Goal: Task Accomplishment & Management: Complete application form

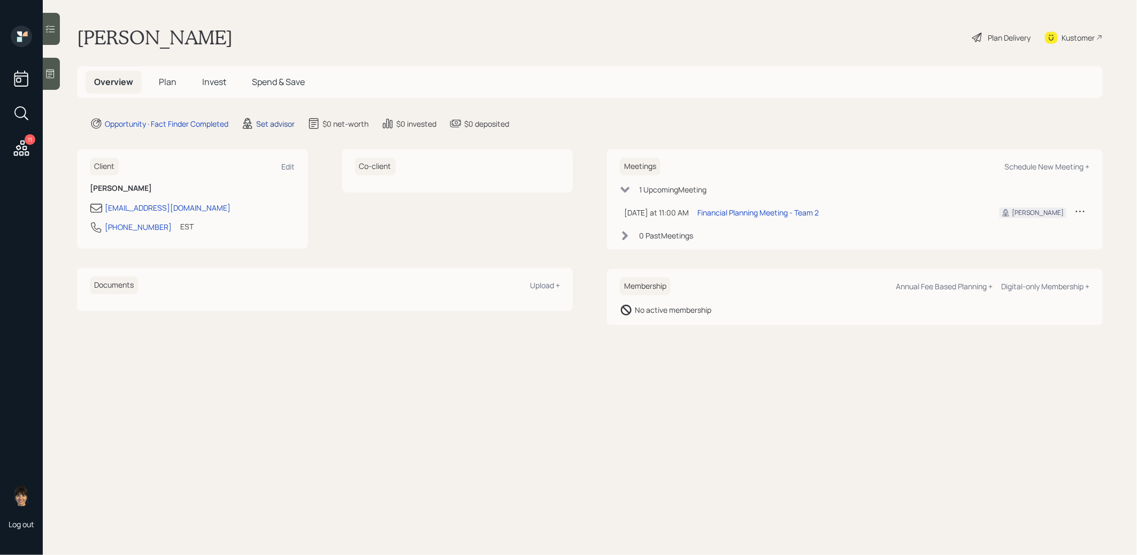
click at [273, 121] on div "Set advisor" at bounding box center [275, 123] width 39 height 11
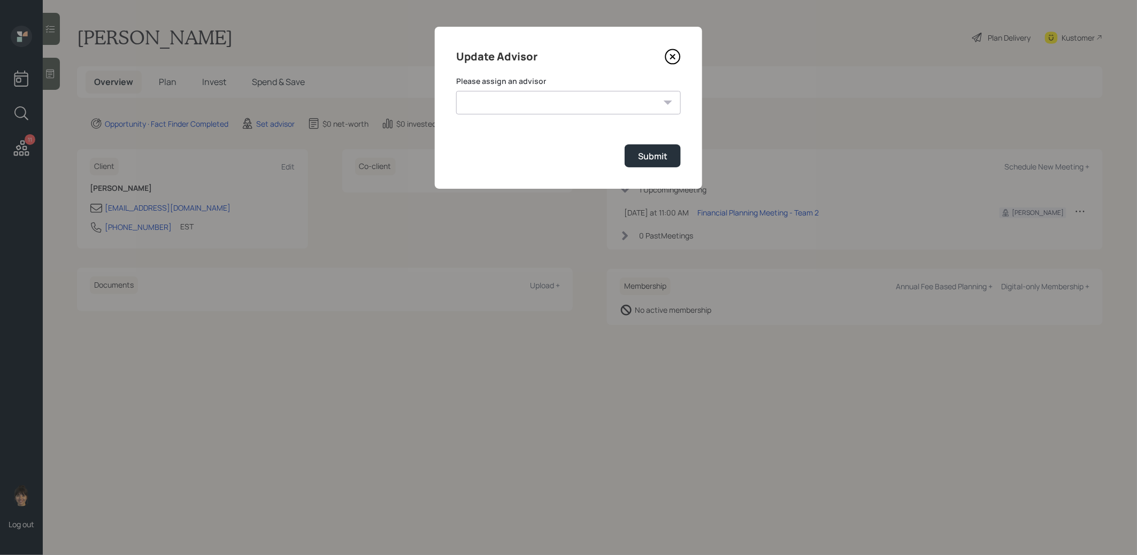
click at [506, 108] on select "[PERSON_NAME] [PERSON_NAME] End [PERSON_NAME] [PERSON_NAME] [PERSON_NAME] [PERS…" at bounding box center [568, 103] width 225 height 24
select select "8b79112e-3cfb-44f9-89e7-15267fe946c1"
click at [456, 91] on select "[PERSON_NAME] [PERSON_NAME] End [PERSON_NAME] [PERSON_NAME] [PERSON_NAME] [PERS…" at bounding box center [568, 103] width 225 height 24
click at [649, 155] on div "Submit" at bounding box center [652, 156] width 29 height 12
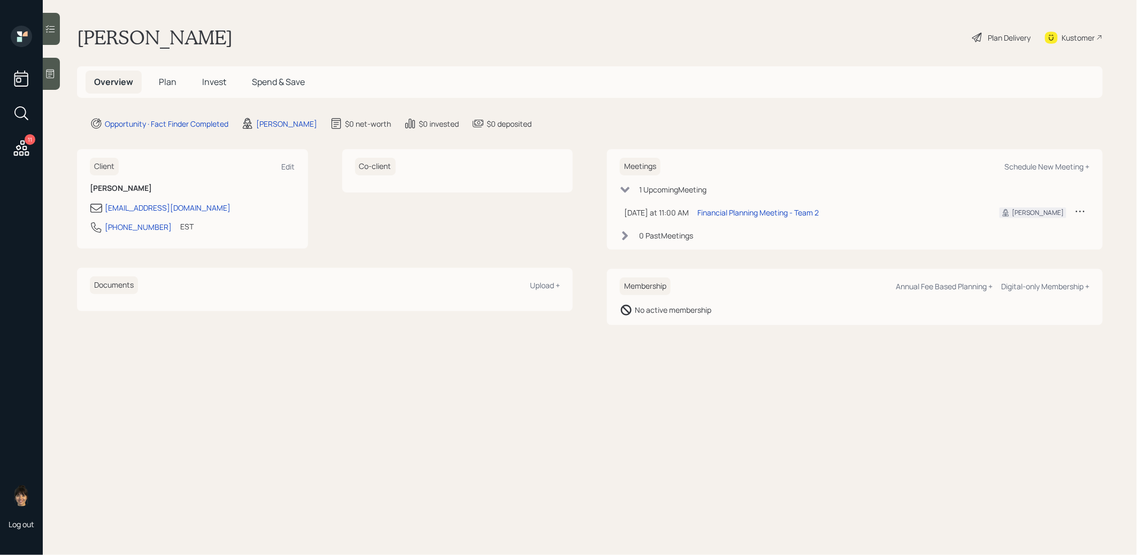
click at [169, 82] on span "Plan" at bounding box center [168, 82] width 18 height 12
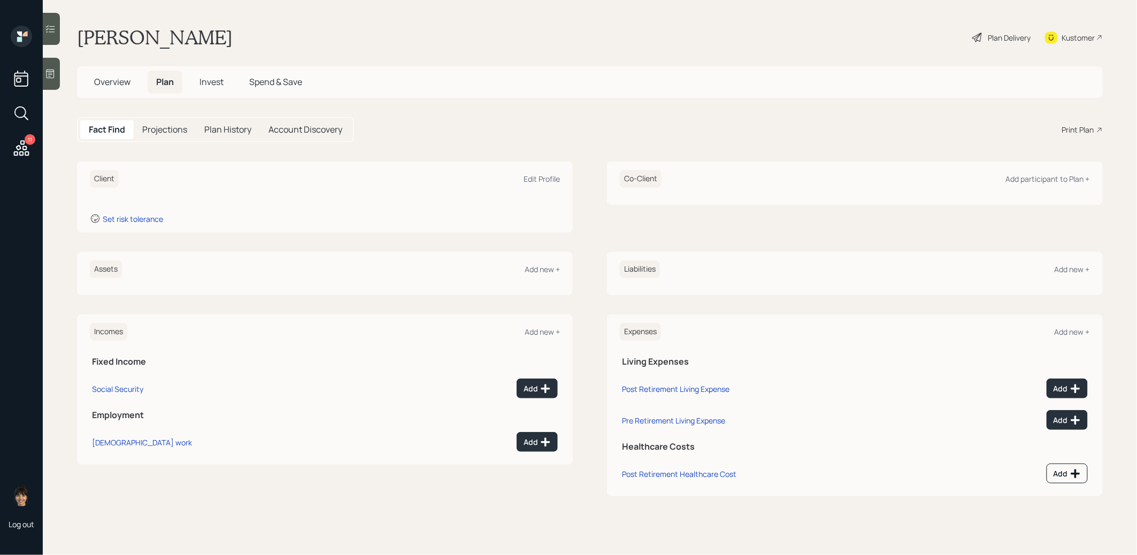
click at [54, 70] on icon at bounding box center [50, 73] width 11 height 11
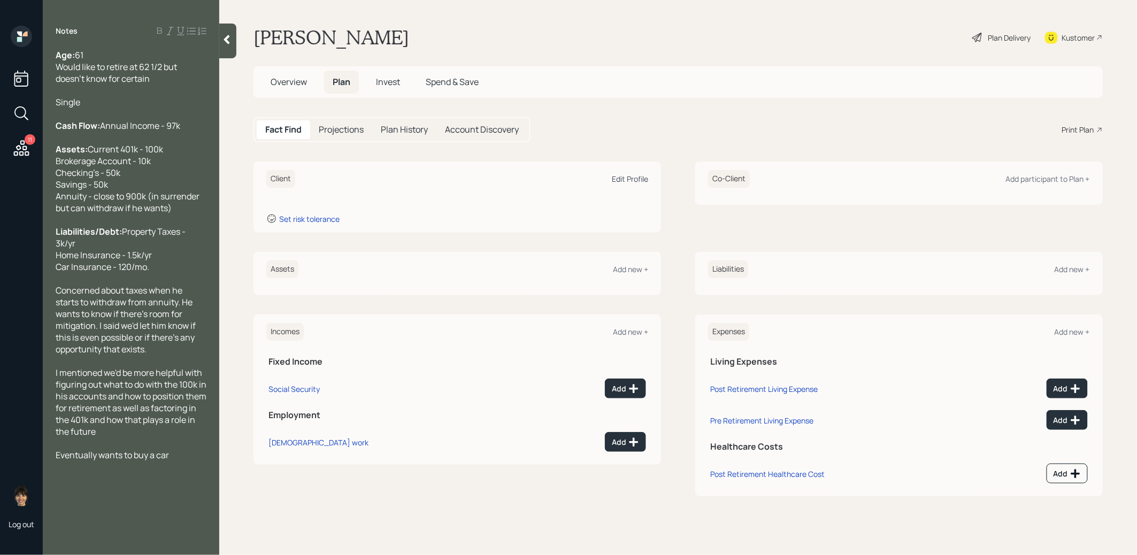
click at [630, 178] on div "Edit Profile" at bounding box center [630, 179] width 36 height 10
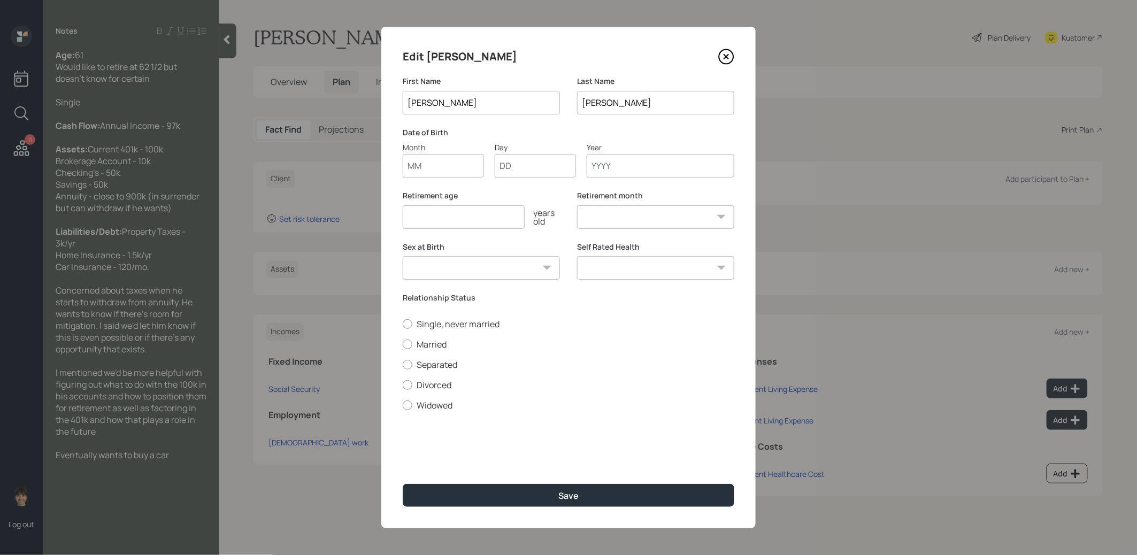
click at [446, 164] on input "Month" at bounding box center [443, 166] width 81 height 24
type input "01"
type input "1965"
select select "1"
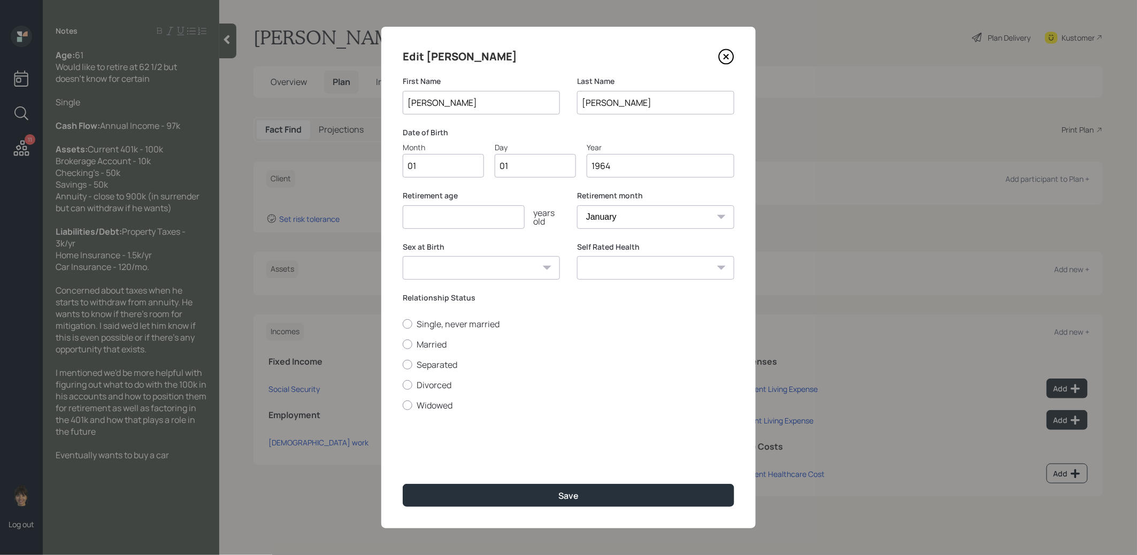
type input "1964"
click at [445, 221] on input "number" at bounding box center [464, 217] width 122 height 24
type input "62"
click at [484, 496] on button "Save" at bounding box center [569, 495] width 332 height 23
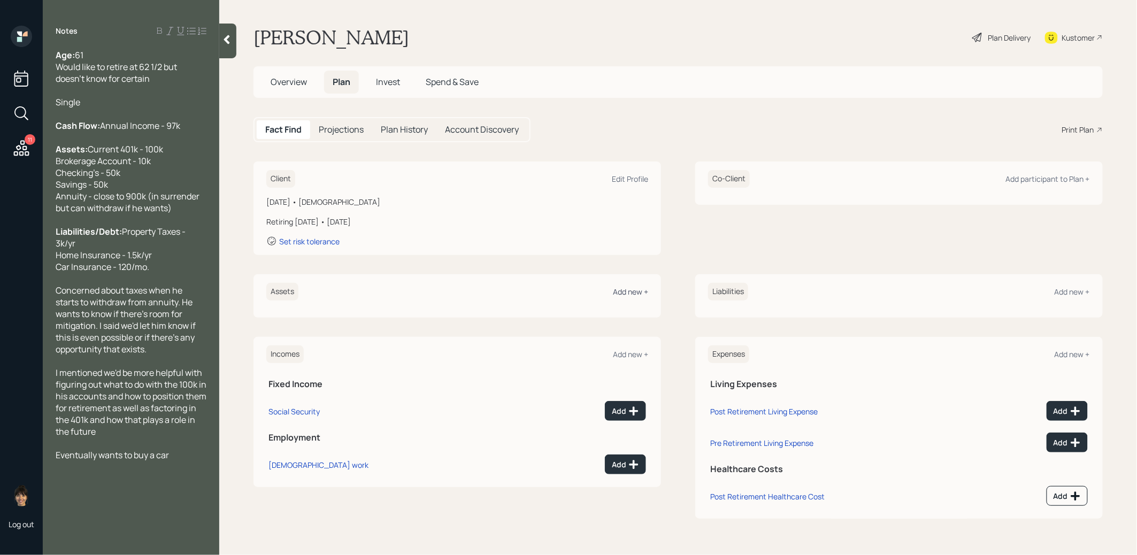
click at [626, 290] on div "Add new +" at bounding box center [630, 292] width 35 height 10
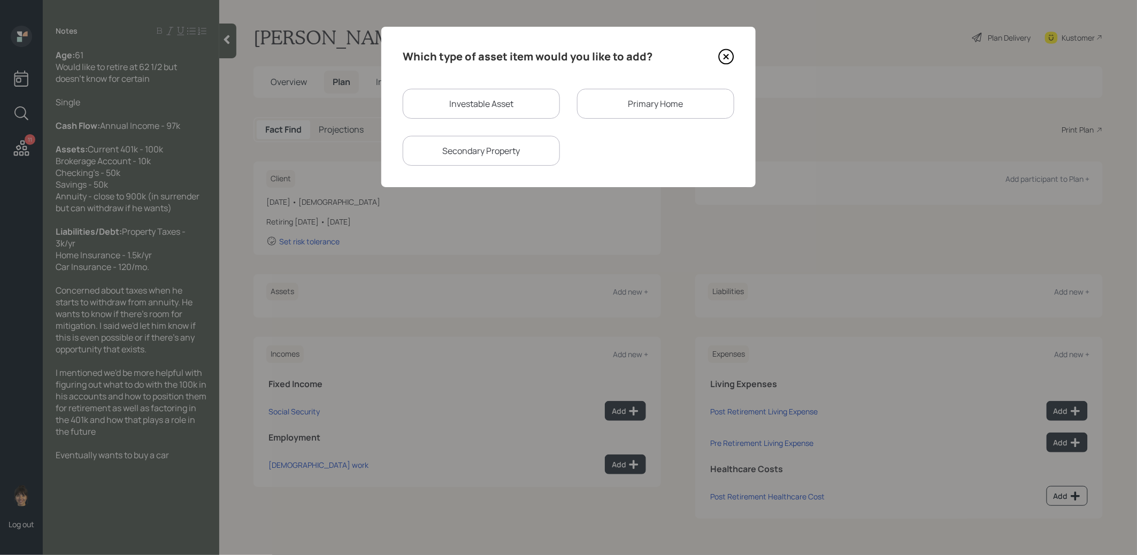
click at [481, 96] on div "Investable Asset" at bounding box center [481, 104] width 157 height 30
select select "taxable"
select select "balanced"
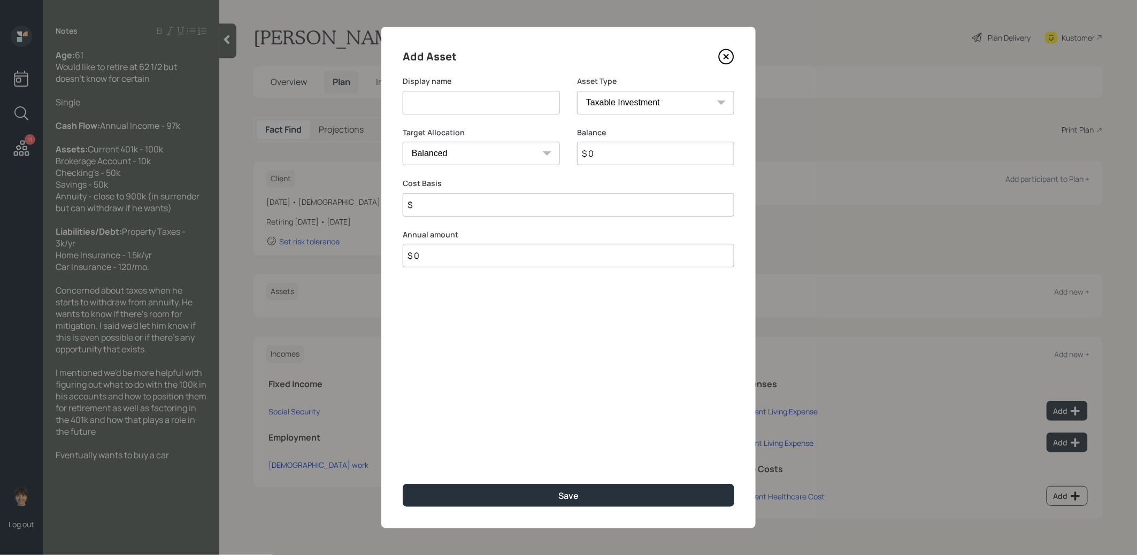
click at [474, 110] on input at bounding box center [481, 103] width 157 height 24
type input "Current 401k"
click at [678, 107] on select "SEP [PERSON_NAME] IRA 401(k) [PERSON_NAME] 401(k) 403(b) [PERSON_NAME] 403(b) 4…" at bounding box center [655, 103] width 157 height 24
select select "company_sponsored"
click at [577, 91] on select "SEP [PERSON_NAME] IRA 401(k) [PERSON_NAME] 401(k) 403(b) [PERSON_NAME] 403(b) 4…" at bounding box center [655, 103] width 157 height 24
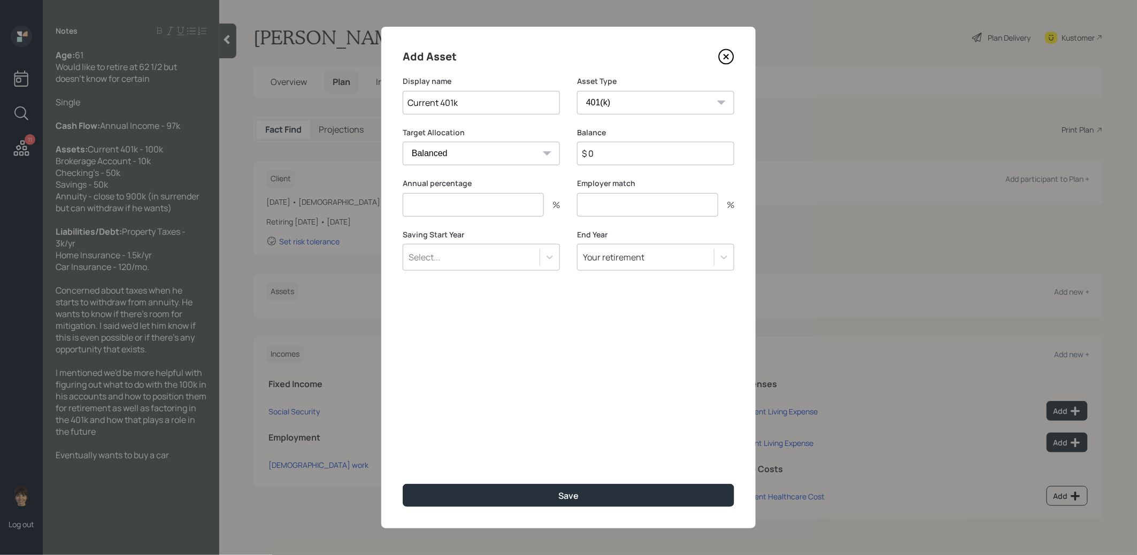
click at [613, 159] on input "$ 0" at bounding box center [655, 154] width 157 height 24
type input "$ 100,000"
click at [482, 206] on input "number" at bounding box center [473, 205] width 141 height 24
type input "0"
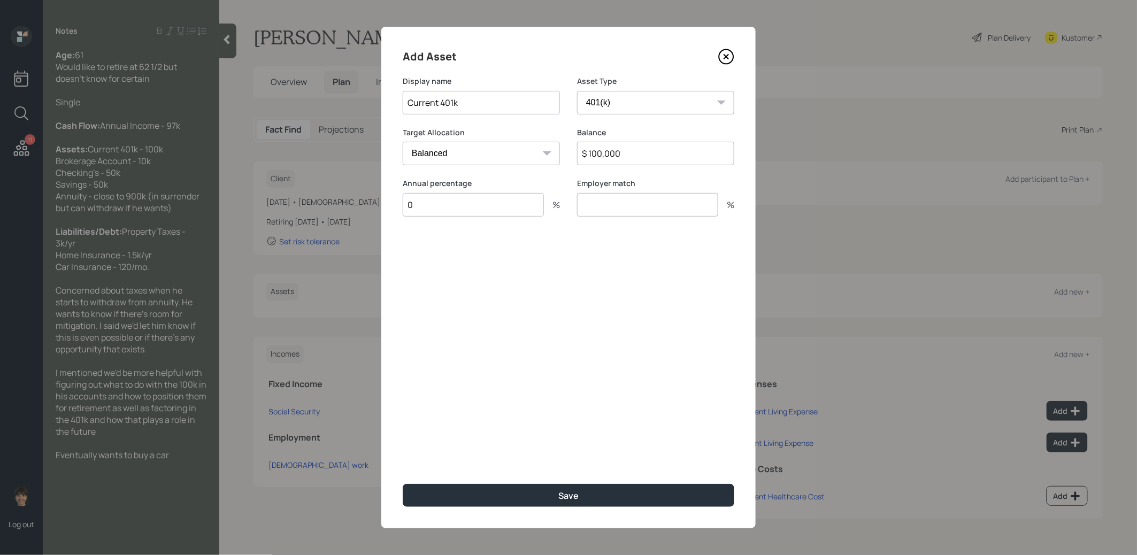
click at [625, 208] on input "number" at bounding box center [647, 205] width 141 height 24
type input "0"
click at [527, 493] on button "Save" at bounding box center [569, 495] width 332 height 23
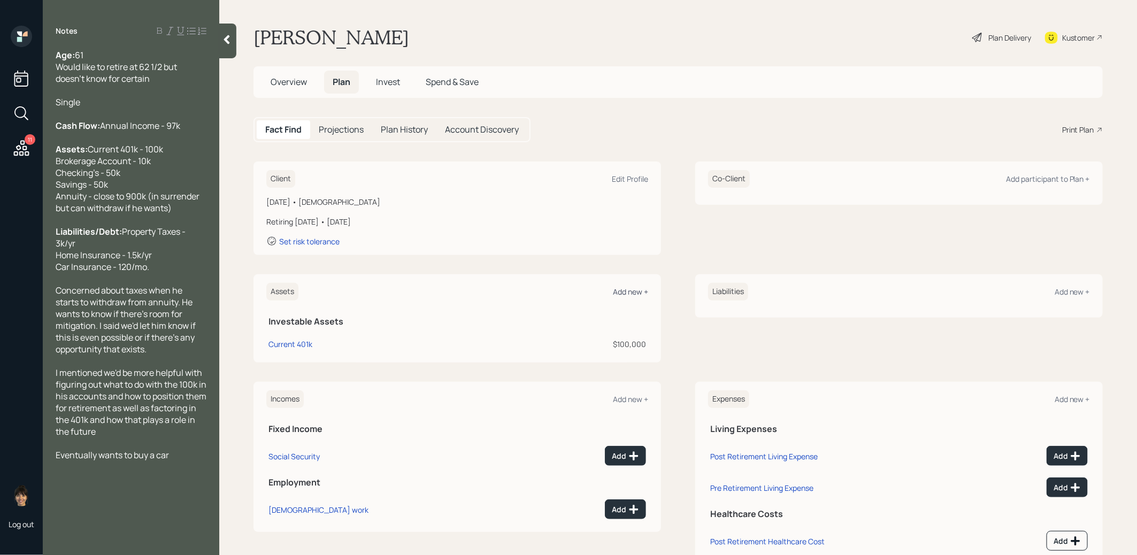
click at [629, 293] on div "Add new +" at bounding box center [630, 292] width 35 height 10
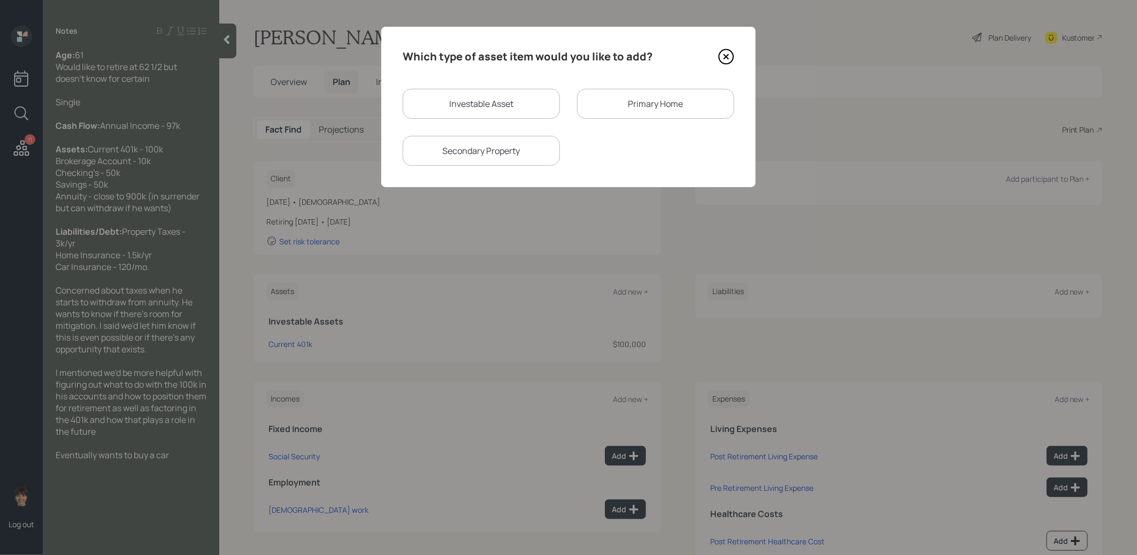
click at [495, 100] on div "Investable Asset" at bounding box center [481, 104] width 157 height 30
select select "taxable"
select select "balanced"
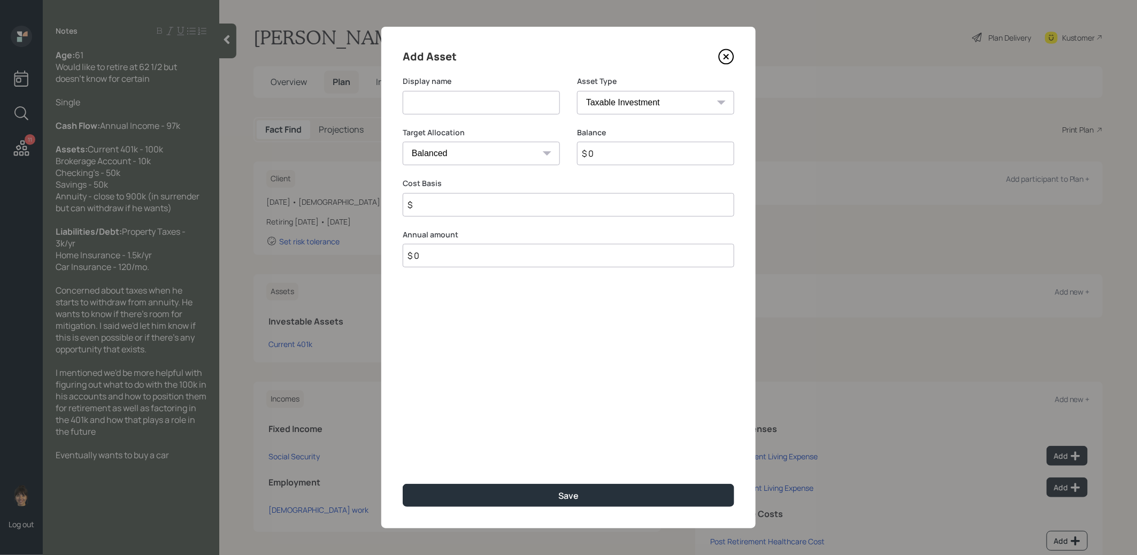
click at [493, 106] on input at bounding box center [481, 103] width 157 height 24
type input "Brokerage"
click at [633, 155] on input "$ 0" at bounding box center [655, 154] width 157 height 24
type input "$ 10,000"
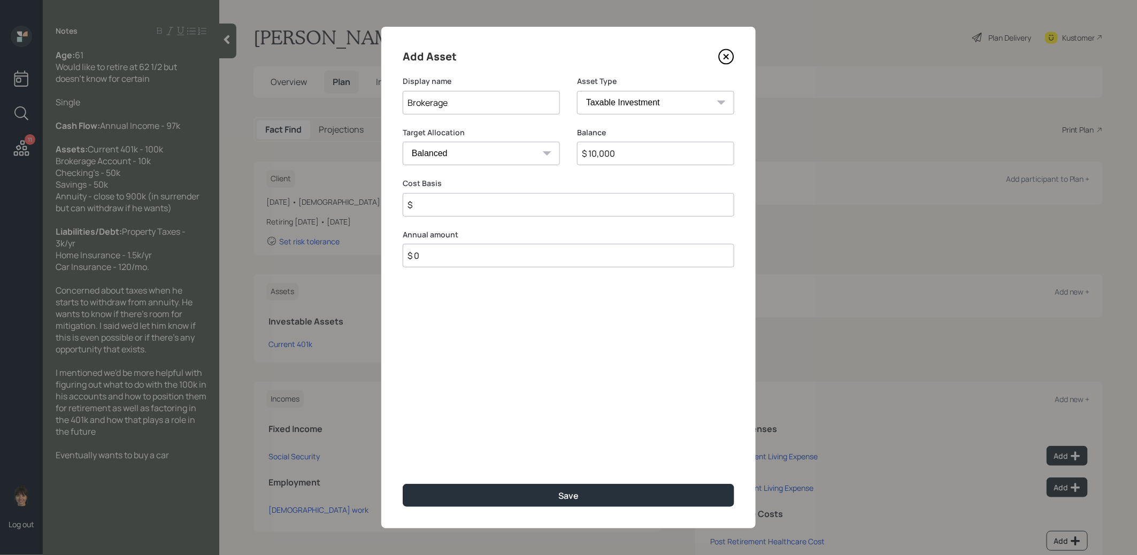
click at [490, 207] on input "$" at bounding box center [569, 205] width 332 height 24
type input "$ 1"
click at [466, 495] on button "Save" at bounding box center [569, 495] width 332 height 23
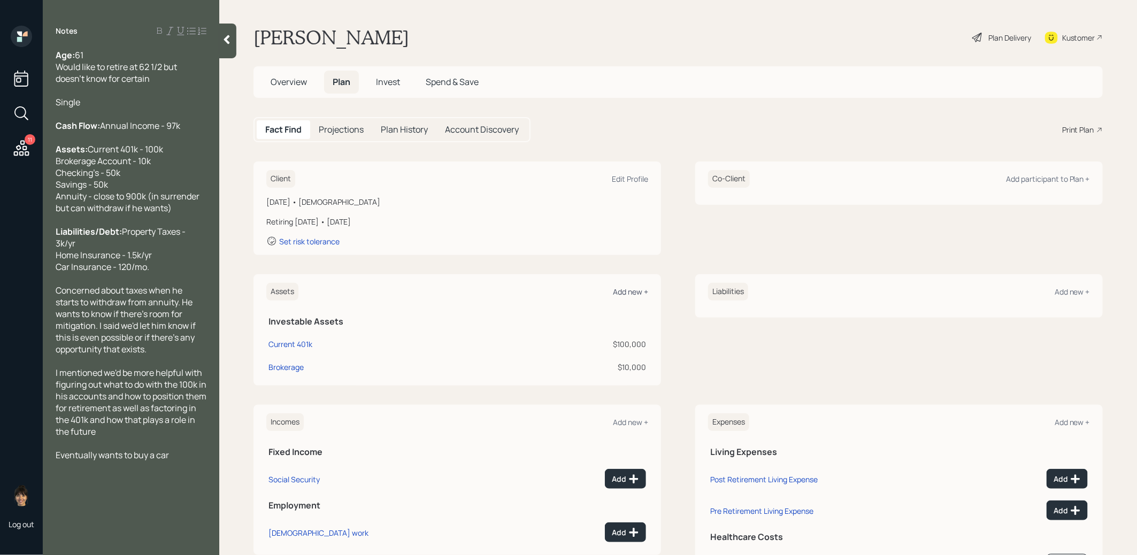
click at [622, 292] on div "Add new +" at bounding box center [630, 292] width 35 height 10
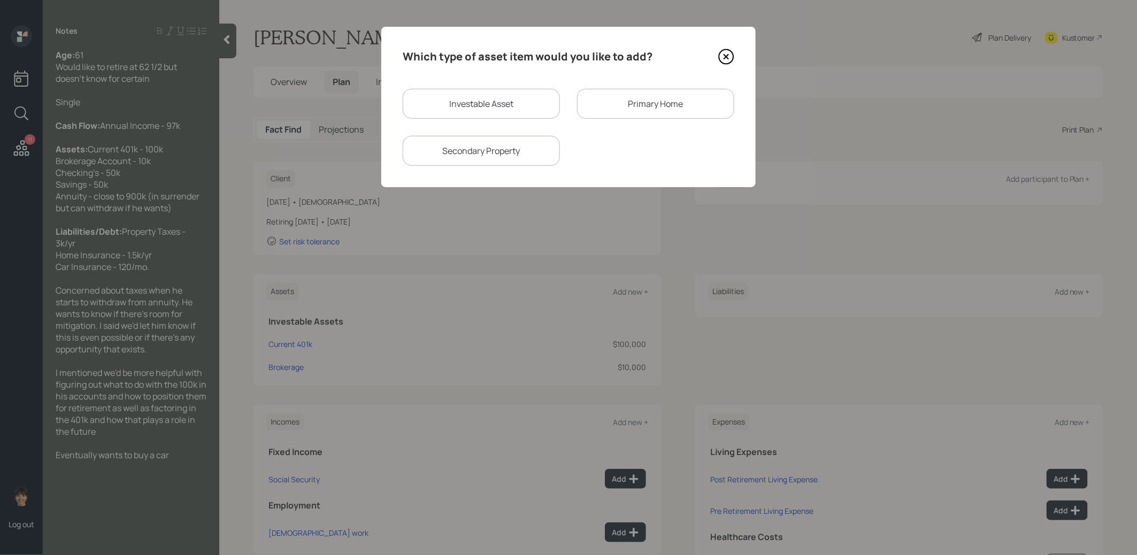
click at [460, 115] on div "Investable Asset" at bounding box center [481, 104] width 157 height 30
select select "taxable"
select select "balanced"
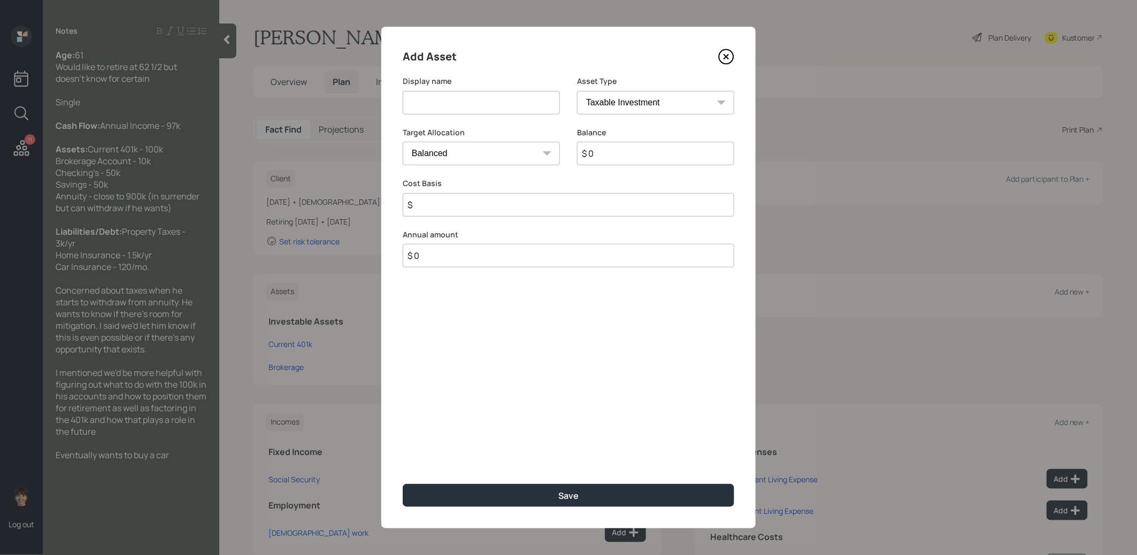
click at [448, 101] on input at bounding box center [481, 103] width 157 height 24
type input "Cash"
click at [599, 155] on input "$ 0" at bounding box center [655, 154] width 157 height 24
type input "$ 100,000"
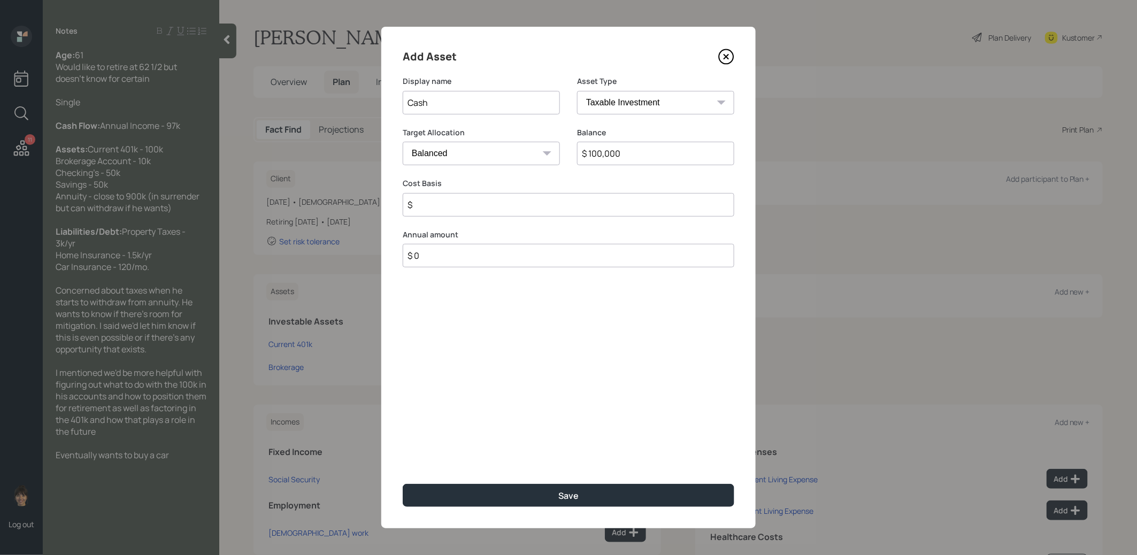
click at [481, 201] on input "$" at bounding box center [569, 205] width 332 height 24
type input "$ 100,000"
click at [472, 152] on select "Cash Conservative Balanced Aggressive" at bounding box center [481, 154] width 157 height 24
select select "uninvested"
click at [403, 142] on select "Cash Conservative Balanced Aggressive" at bounding box center [481, 154] width 157 height 24
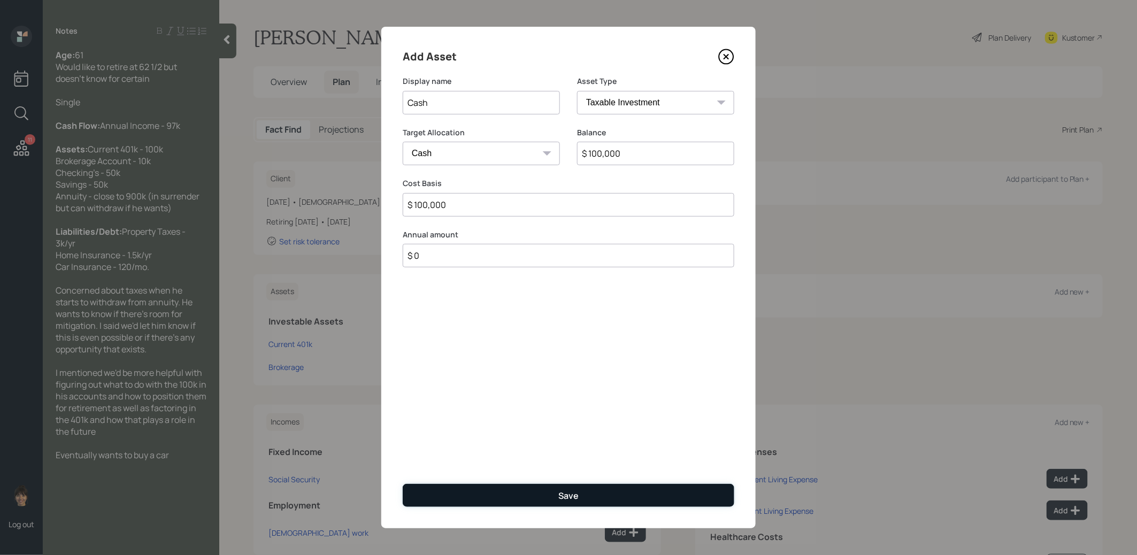
click at [472, 494] on button "Save" at bounding box center [569, 495] width 332 height 23
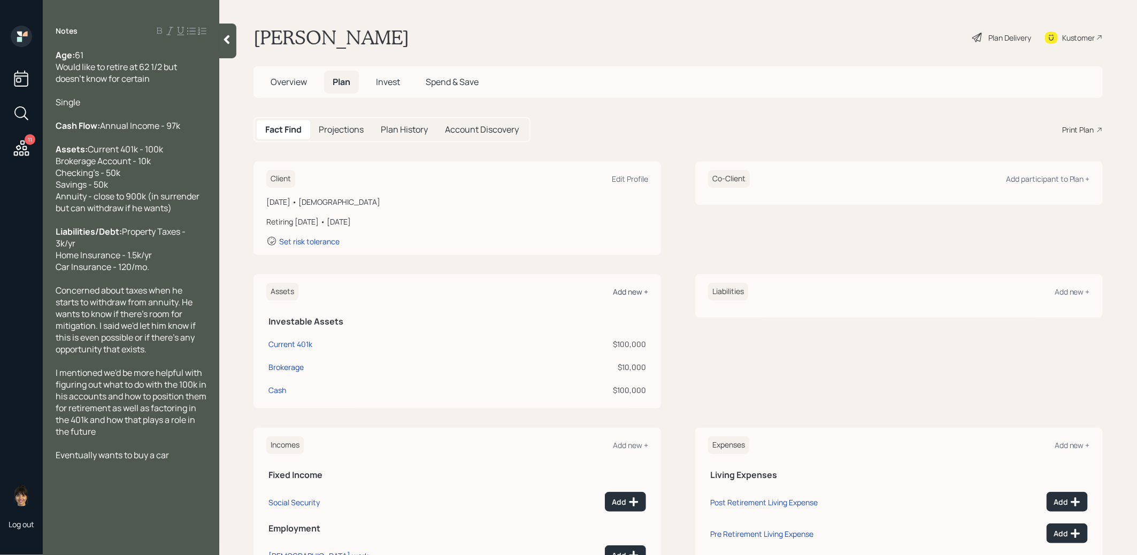
click at [628, 288] on div "Add new +" at bounding box center [630, 292] width 35 height 10
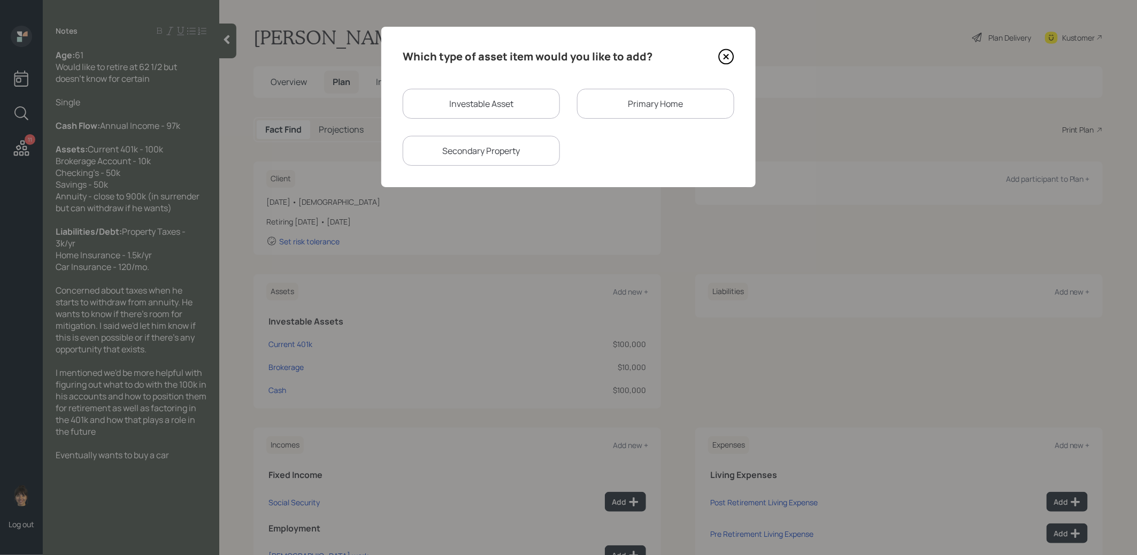
click at [622, 102] on div "Primary Home" at bounding box center [655, 104] width 157 height 30
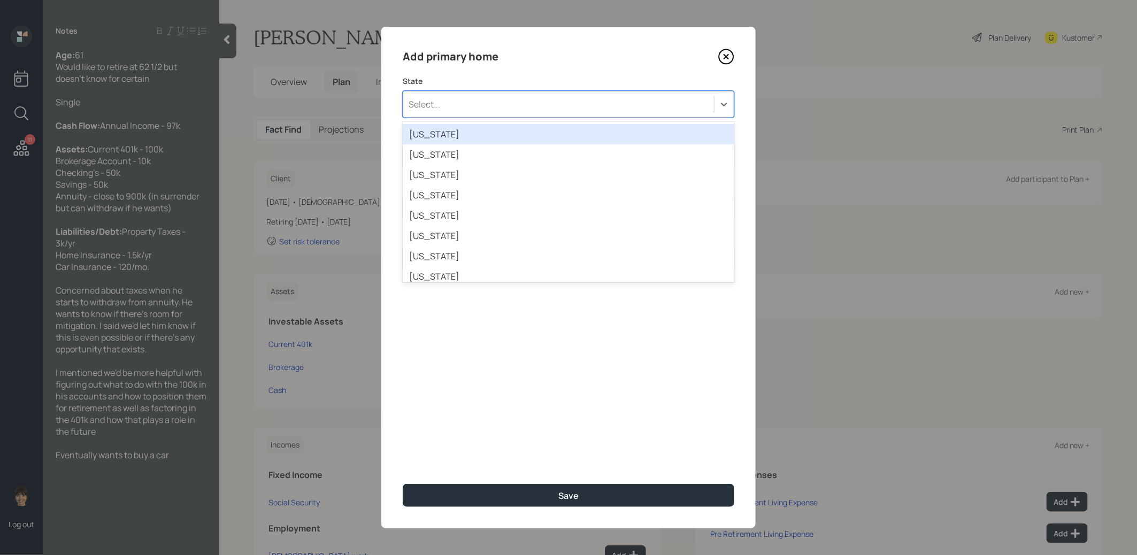
click at [463, 107] on div "Select..." at bounding box center [558, 104] width 311 height 18
type input "mi"
click at [457, 136] on div "[US_STATE]" at bounding box center [569, 134] width 332 height 20
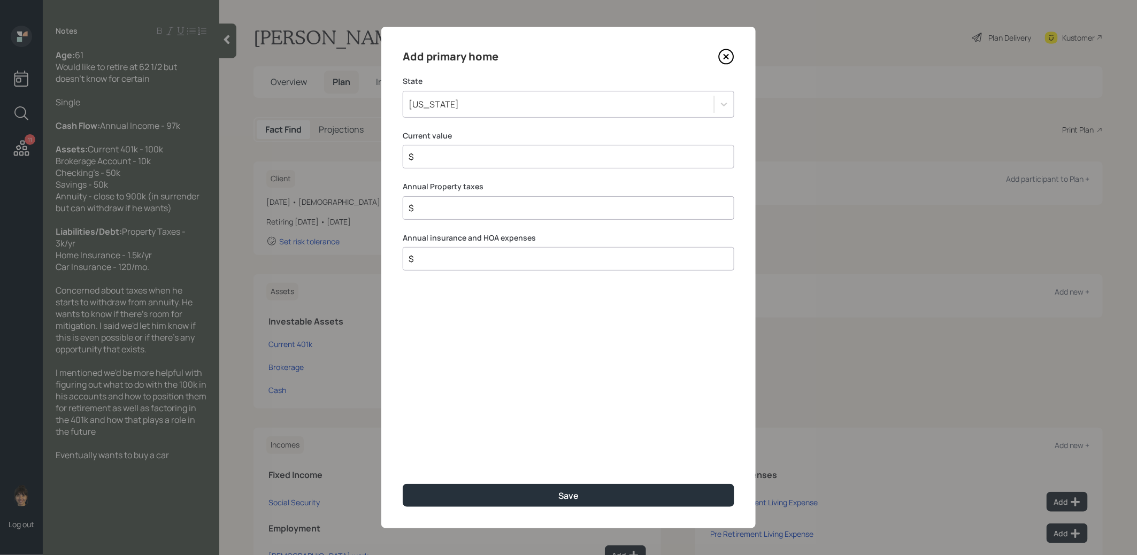
click at [445, 161] on input "$" at bounding box center [564, 156] width 313 height 13
type input "$ 900,000"
click at [454, 210] on input "$" at bounding box center [564, 208] width 313 height 13
type input "$ 3,000"
click at [445, 259] on input "$" at bounding box center [564, 258] width 313 height 13
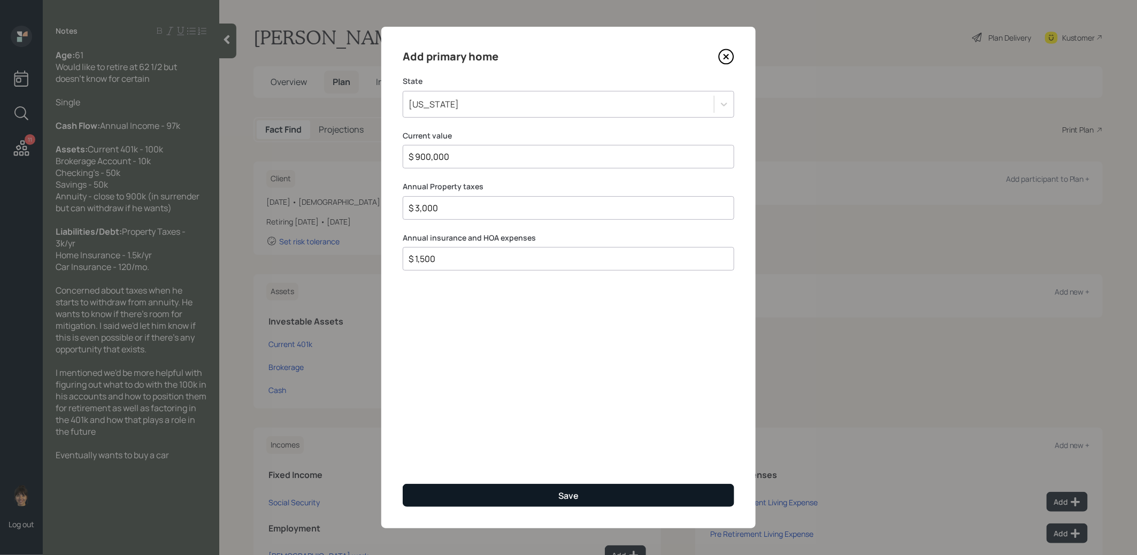
type input "$ 1,500"
click at [480, 497] on button "Save" at bounding box center [569, 495] width 332 height 23
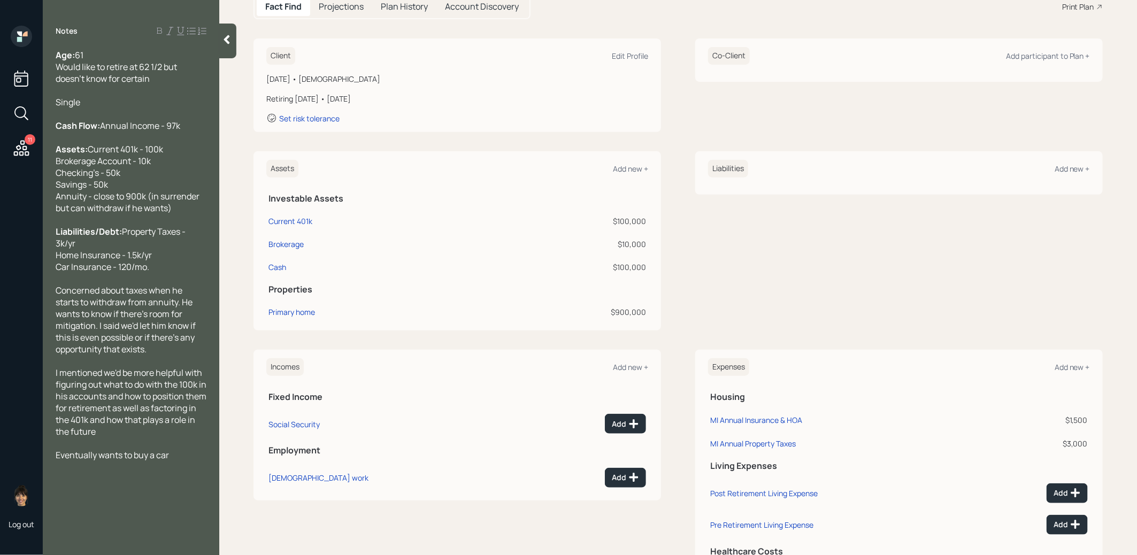
scroll to position [193, 0]
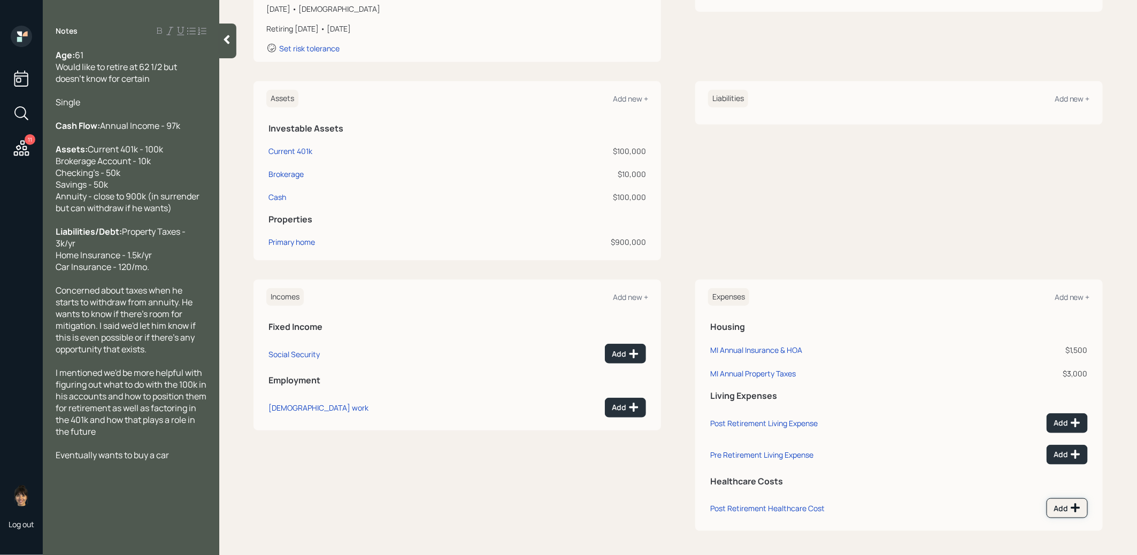
click at [1077, 503] on icon at bounding box center [1075, 508] width 11 height 11
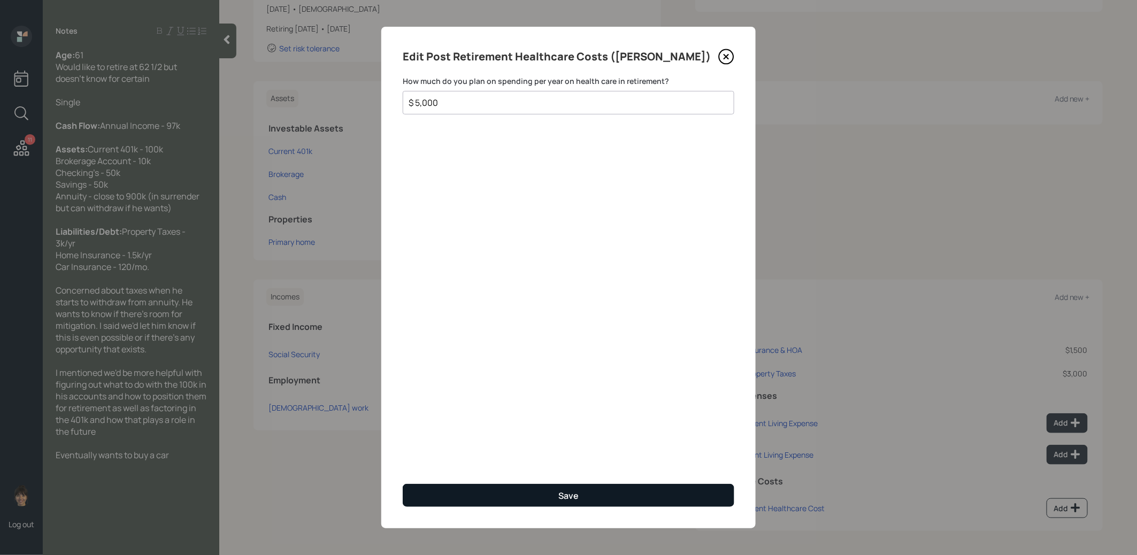
type input "$ 5,000"
click at [530, 497] on button "Save" at bounding box center [569, 495] width 332 height 23
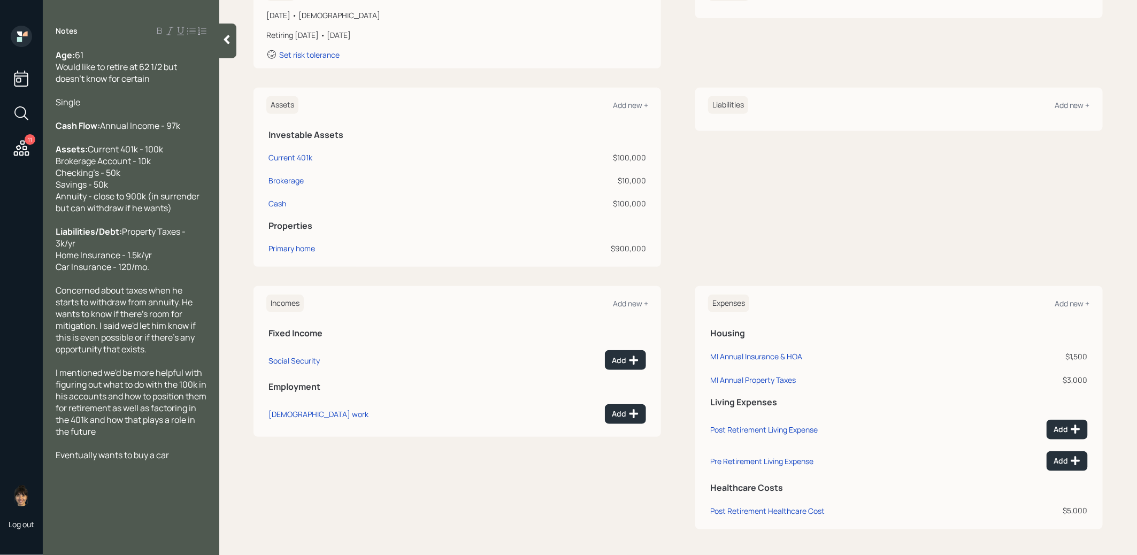
scroll to position [186, 0]
click at [1084, 303] on div "Add new +" at bounding box center [1072, 305] width 35 height 10
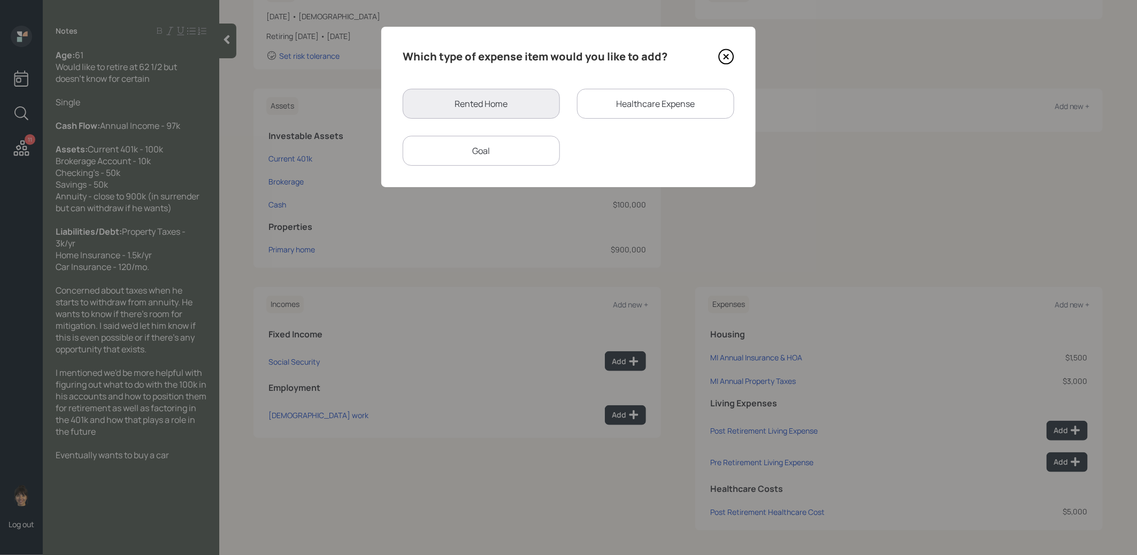
click at [607, 99] on div "Healthcare Expense" at bounding box center [655, 104] width 157 height 30
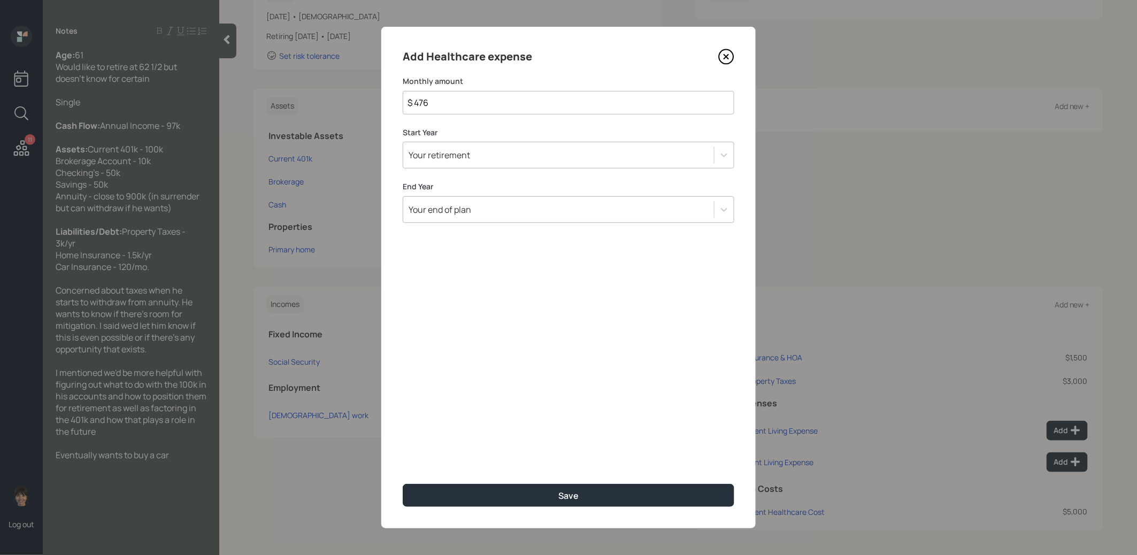
click at [487, 157] on div "Your retirement" at bounding box center [558, 155] width 311 height 18
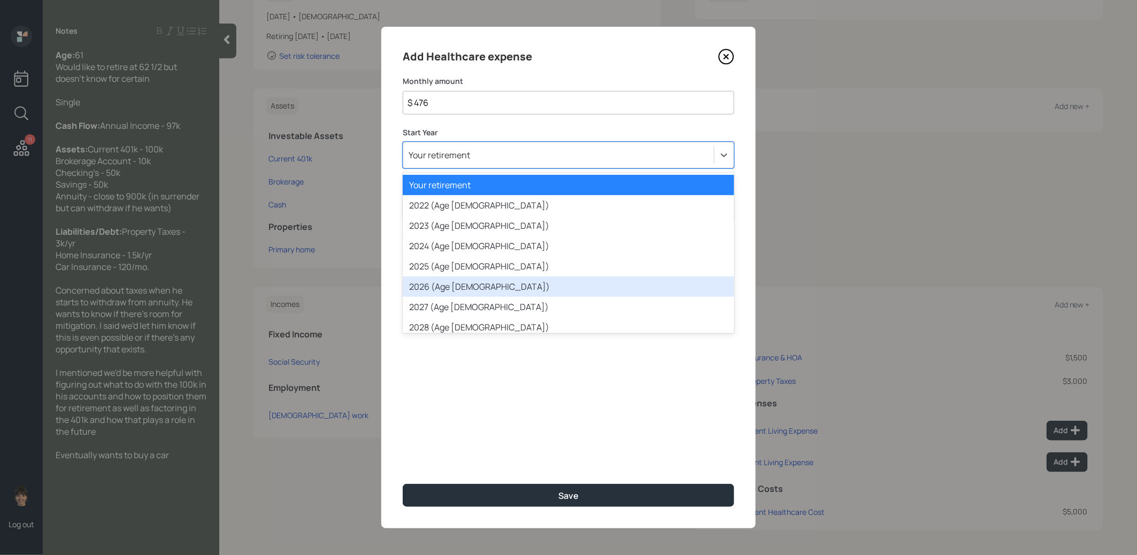
click at [464, 290] on div "2026 (Age [DEMOGRAPHIC_DATA])" at bounding box center [569, 287] width 332 height 20
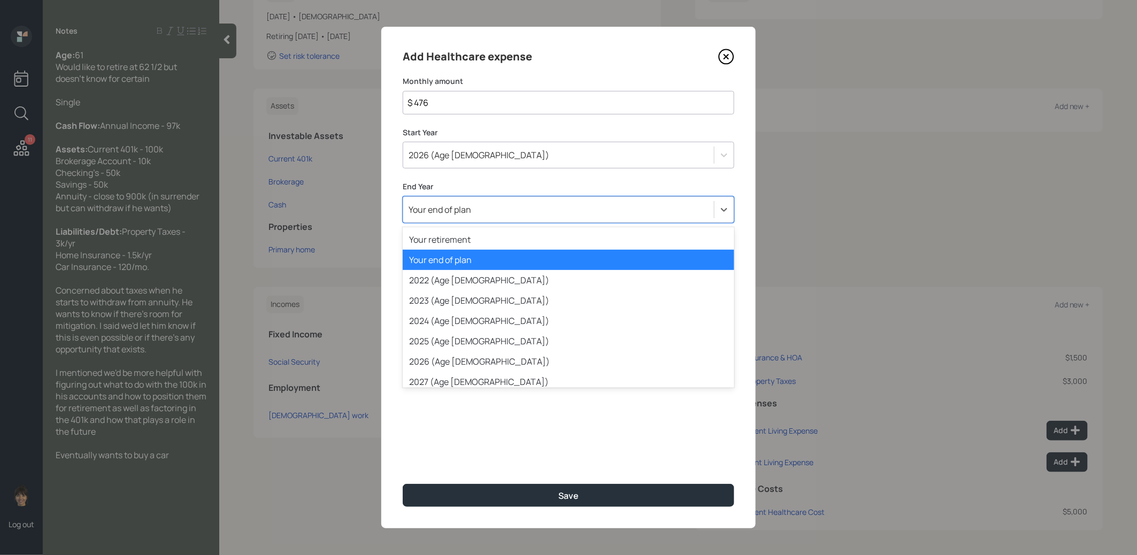
click at [472, 213] on div "Your end of plan" at bounding box center [558, 210] width 311 height 18
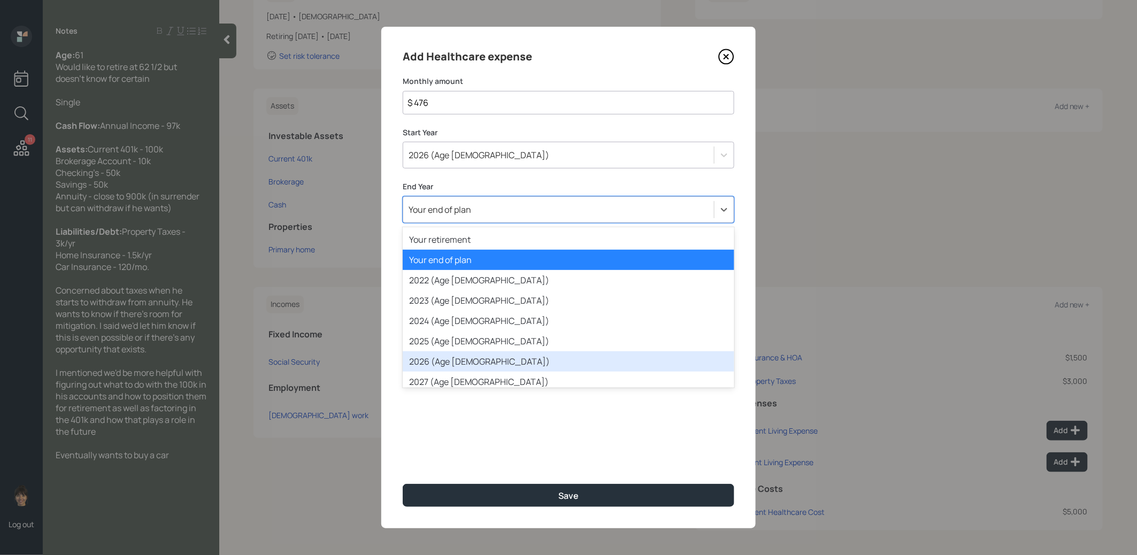
scroll to position [41, 0]
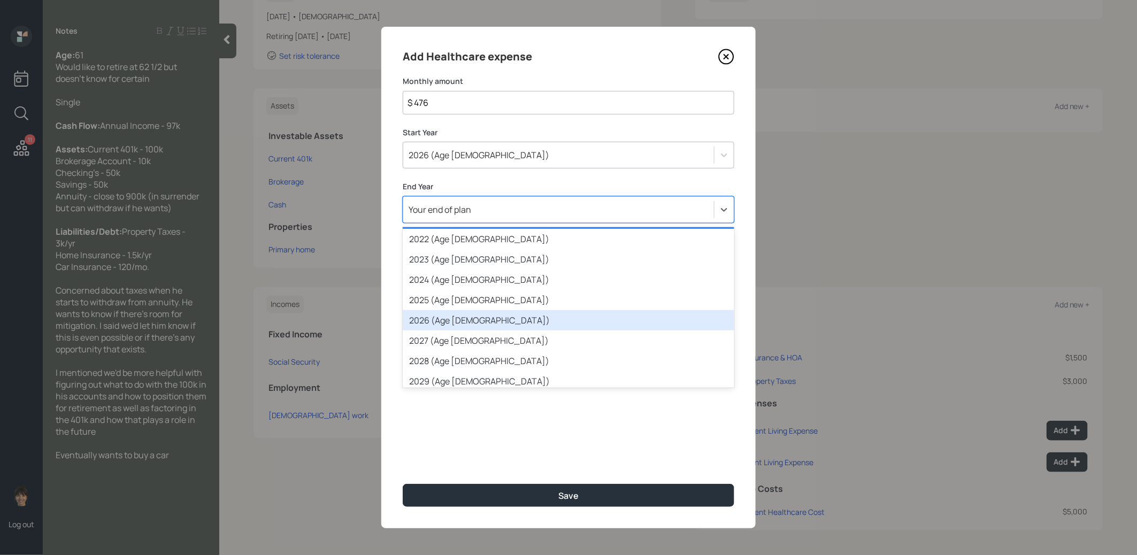
click at [456, 355] on div "2028 (Age [DEMOGRAPHIC_DATA])" at bounding box center [569, 361] width 332 height 20
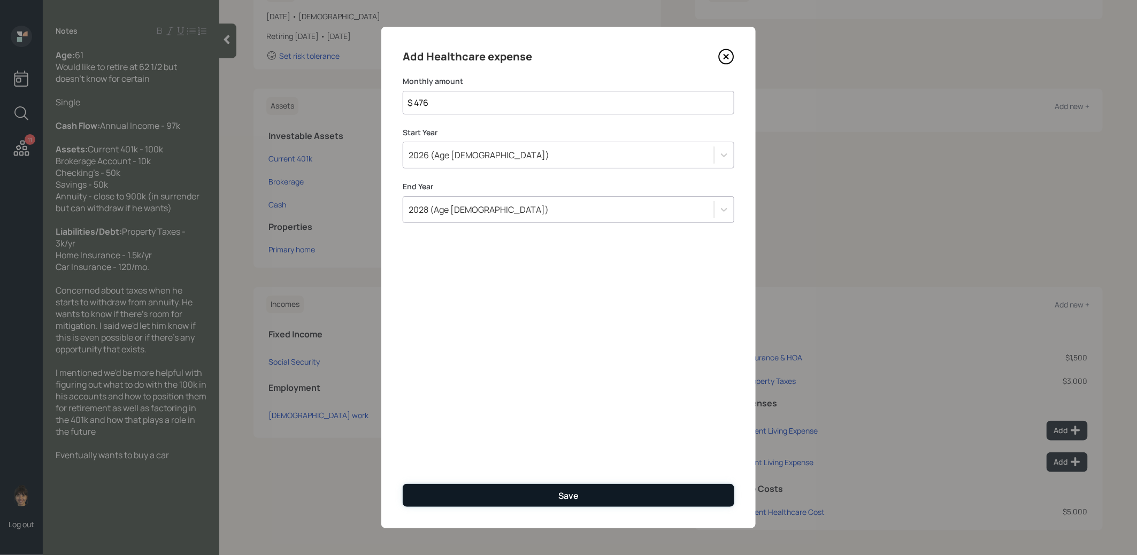
click at [454, 493] on button "Save" at bounding box center [569, 495] width 332 height 23
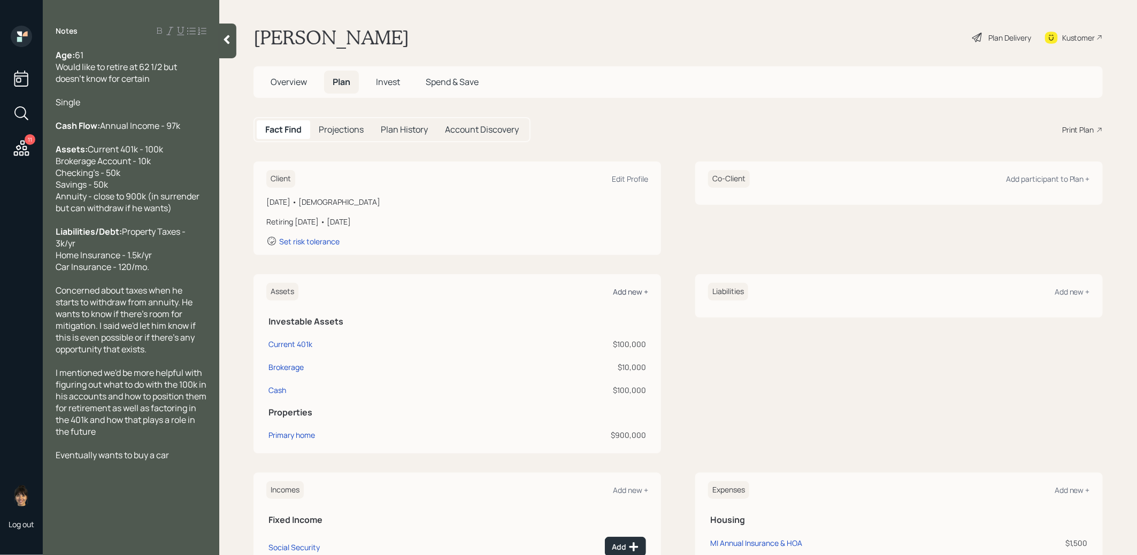
click at [623, 293] on div "Add new +" at bounding box center [630, 292] width 35 height 10
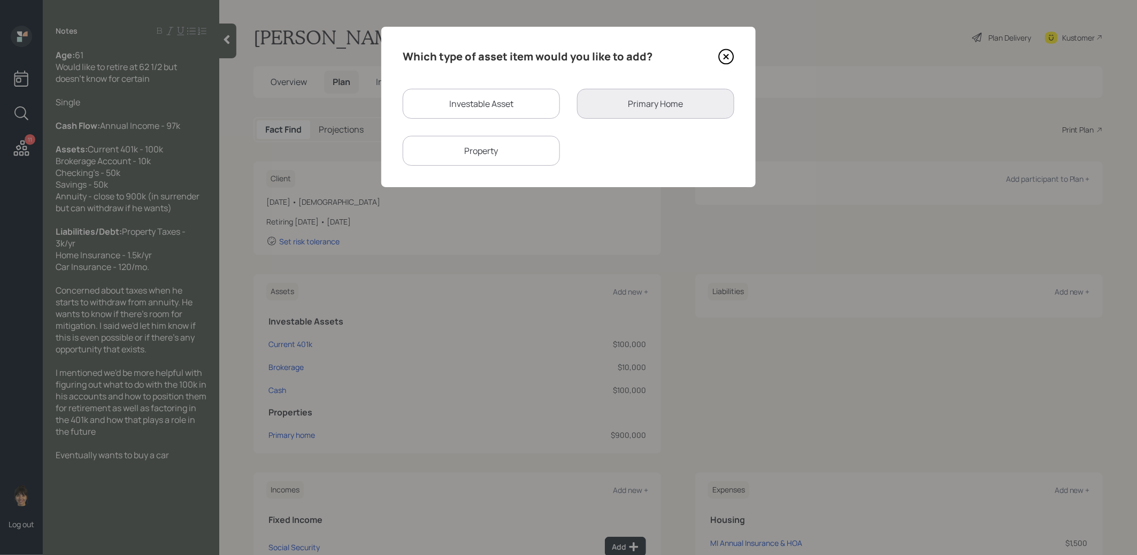
click at [497, 103] on div "Investable Asset" at bounding box center [481, 104] width 157 height 30
select select "taxable"
select select "balanced"
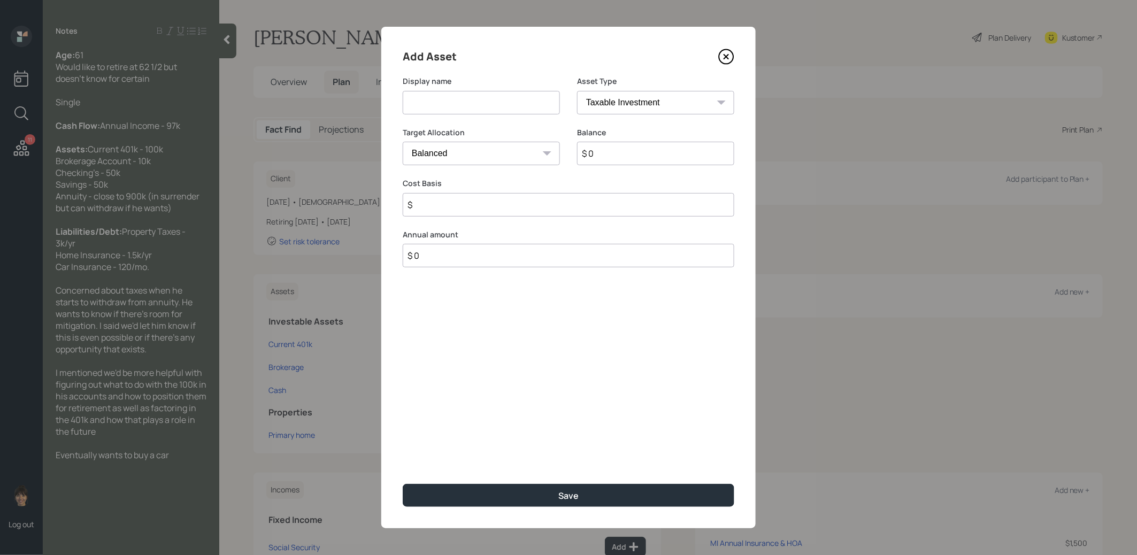
click at [493, 104] on input at bounding box center [481, 103] width 157 height 24
type input "Annuity"
click at [662, 146] on input "$ 0" at bounding box center [655, 154] width 157 height 24
click at [610, 156] on input "$ 0" at bounding box center [655, 154] width 157 height 24
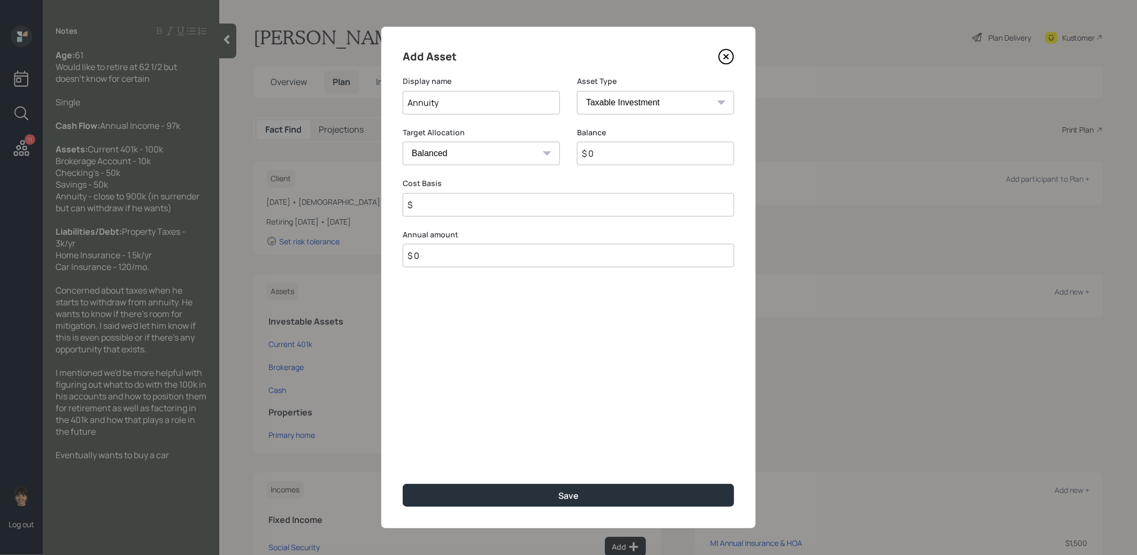
click at [610, 156] on input "$ 0" at bounding box center [655, 154] width 157 height 24
type input "$ 900,000"
click at [512, 147] on select "Cash Conservative Balanced Aggressive" at bounding box center [481, 154] width 157 height 24
select select "conservative"
click at [403, 142] on select "Cash Conservative Balanced Aggressive" at bounding box center [481, 154] width 157 height 24
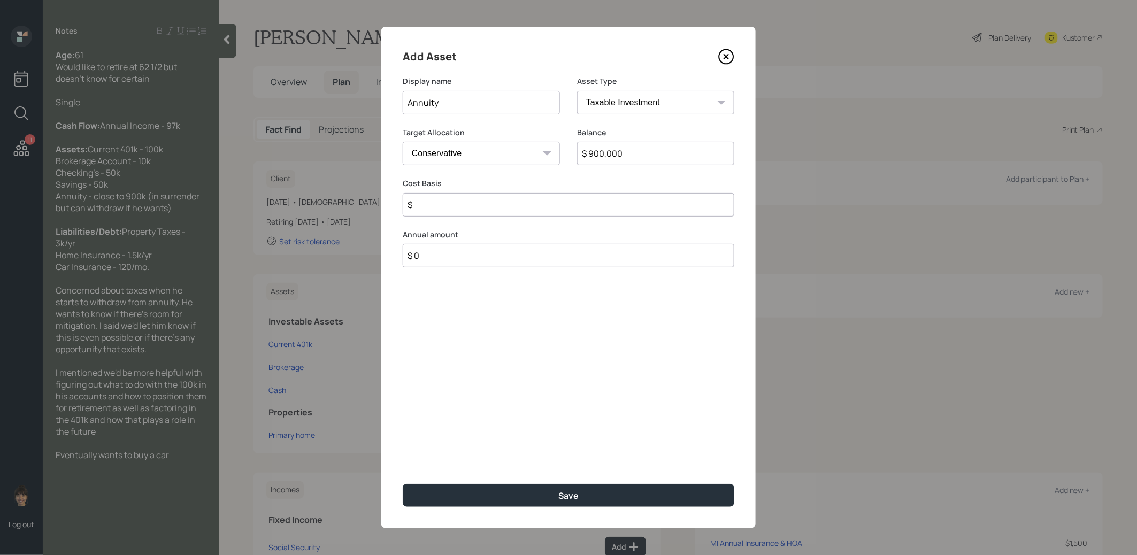
click at [631, 99] on select "SEP [PERSON_NAME] IRA 401(k) [PERSON_NAME] 401(k) 403(b) [PERSON_NAME] 403(b) 4…" at bounding box center [655, 103] width 157 height 24
select select "ira"
click at [577, 91] on select "SEP [PERSON_NAME] IRA 401(k) [PERSON_NAME] 401(k) 403(b) [PERSON_NAME] 403(b) 4…" at bounding box center [655, 103] width 157 height 24
type input "$"
click at [445, 105] on input "Annuity" at bounding box center [481, 103] width 157 height 24
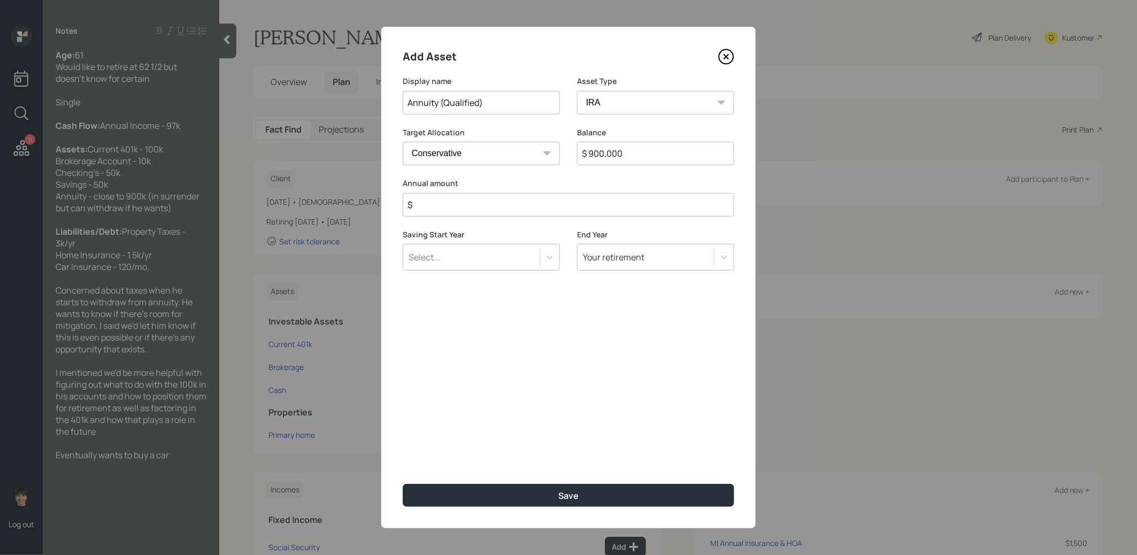
type input "Annuity (Qualified)"
click at [428, 203] on input "$" at bounding box center [569, 205] width 332 height 24
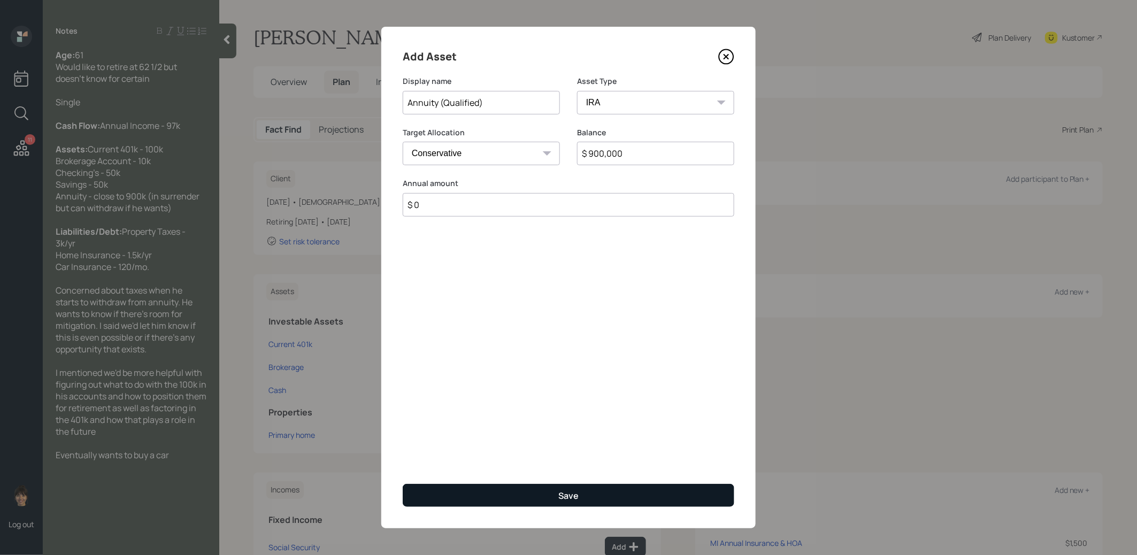
type input "$ 0"
click at [488, 496] on button "Save" at bounding box center [569, 495] width 332 height 23
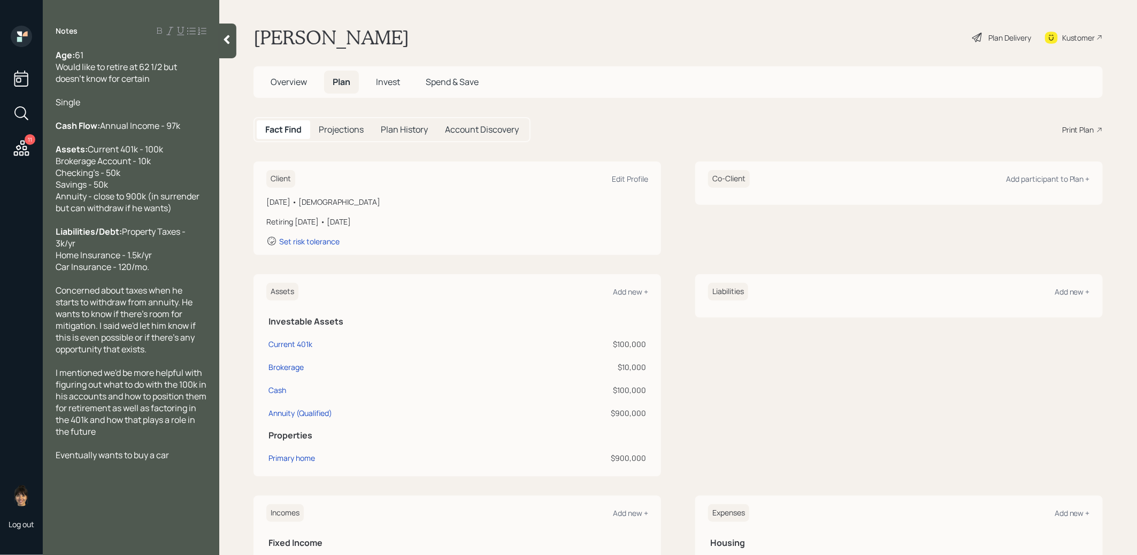
click at [347, 131] on h5 "Projections" at bounding box center [341, 130] width 45 height 10
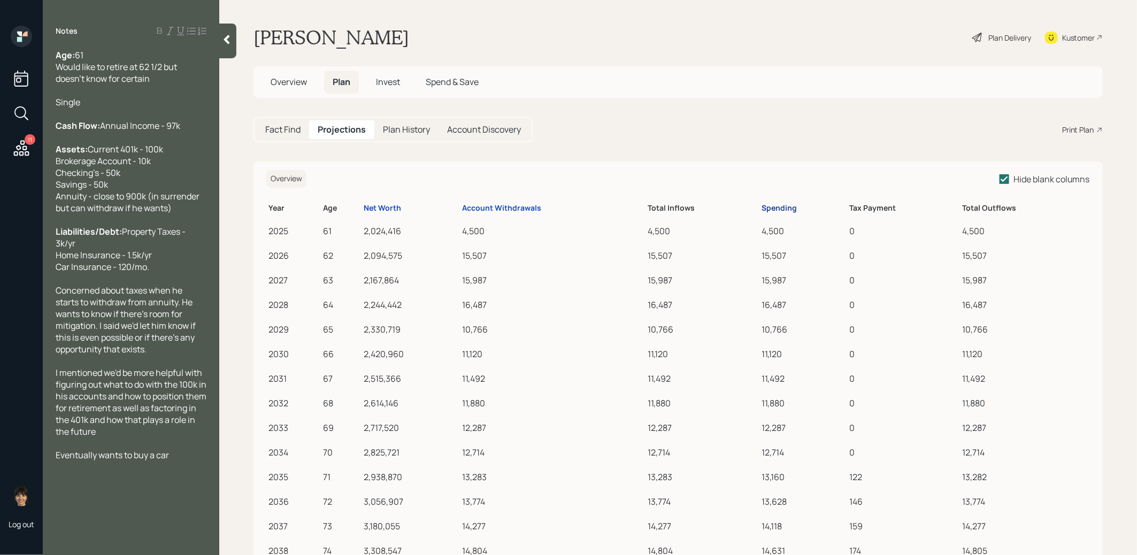
click at [789, 205] on div "Spending" at bounding box center [779, 208] width 35 height 9
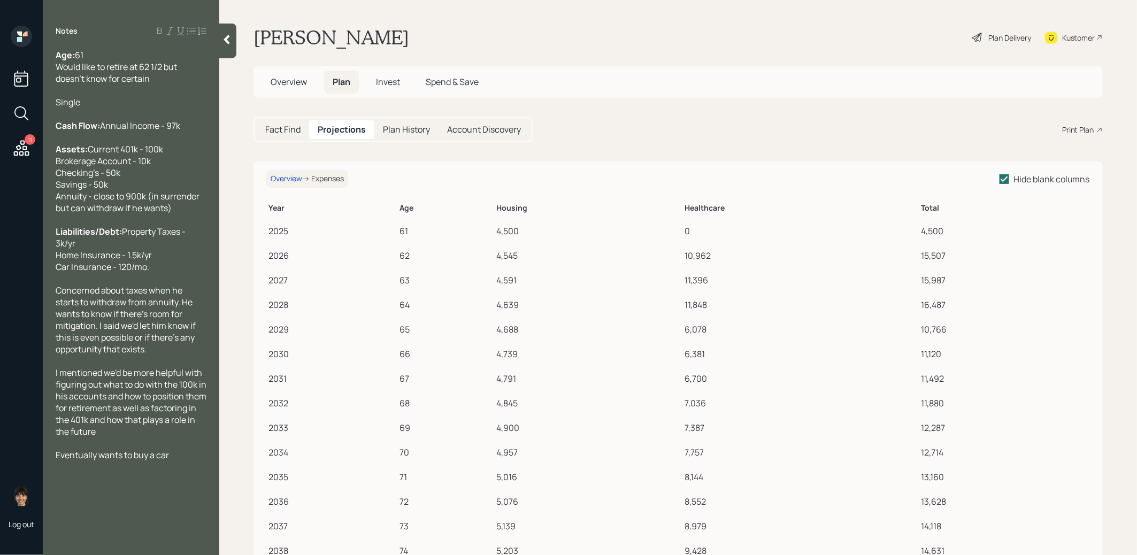
click at [292, 83] on span "Overview" at bounding box center [289, 82] width 36 height 12
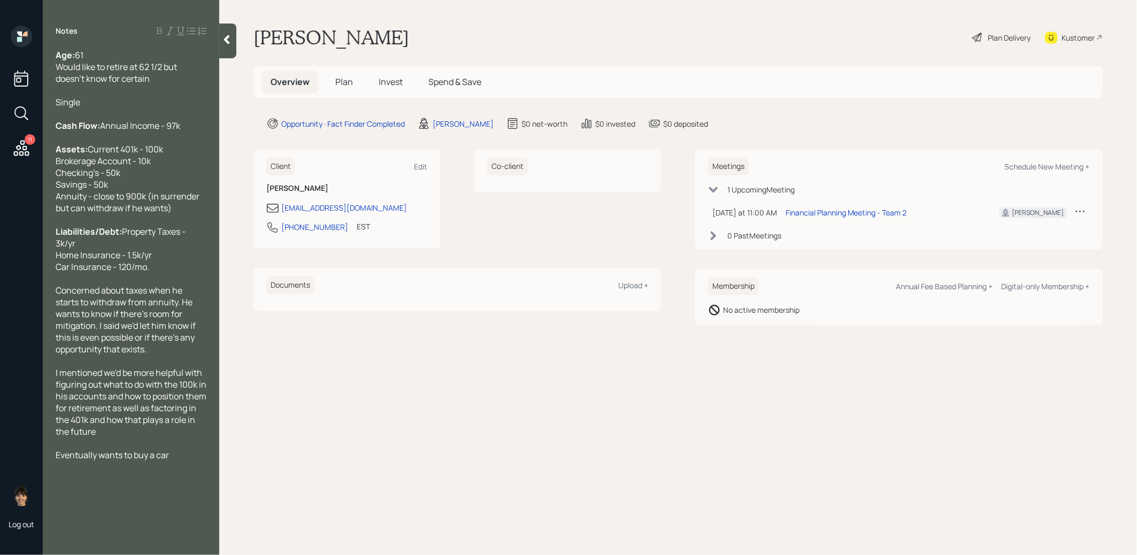
click at [344, 86] on span "Plan" at bounding box center [344, 82] width 18 height 12
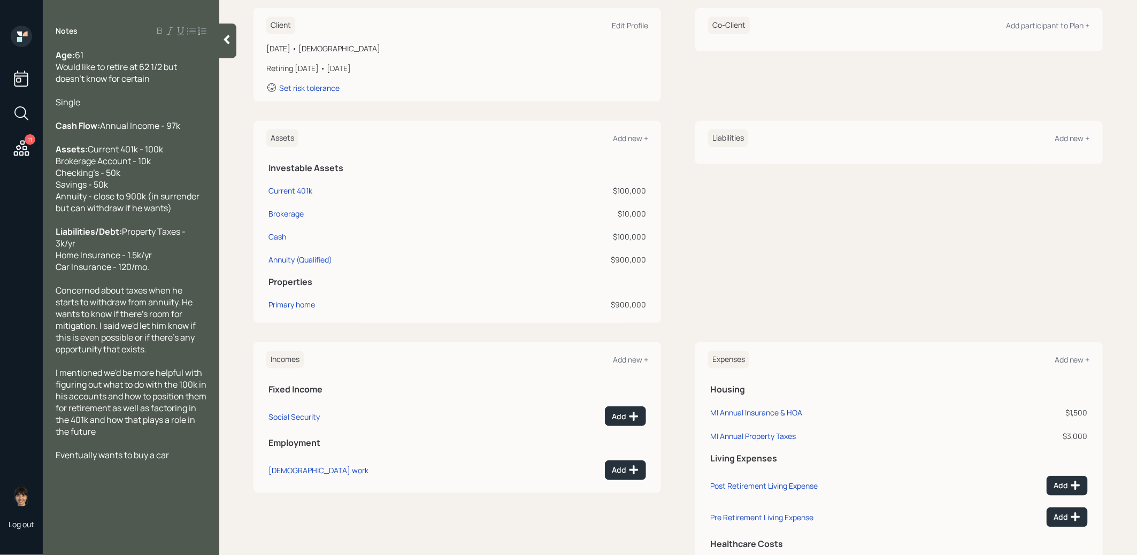
scroll to position [232, 0]
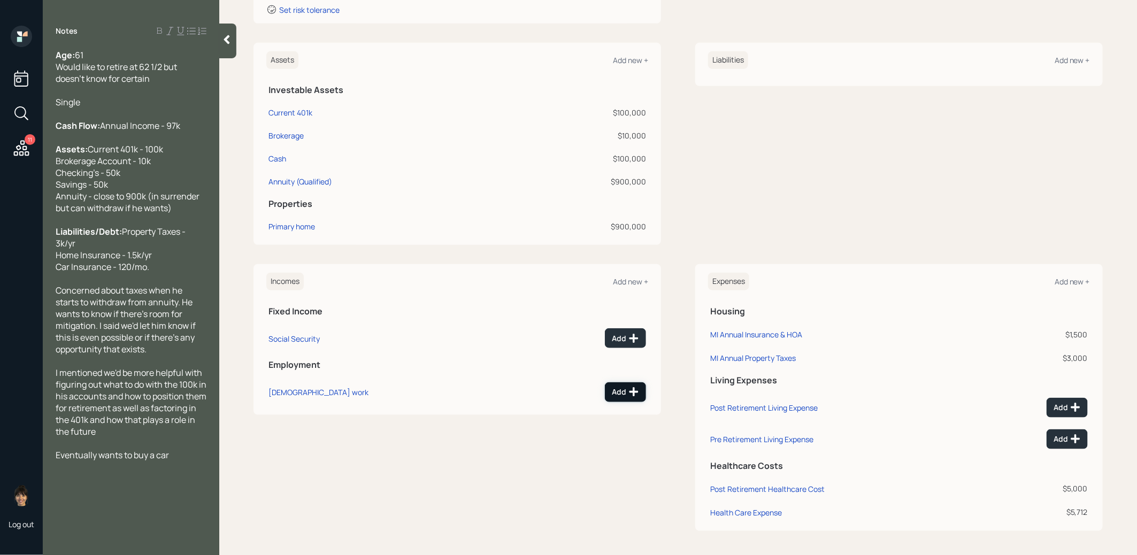
click at [630, 393] on icon at bounding box center [634, 392] width 11 height 11
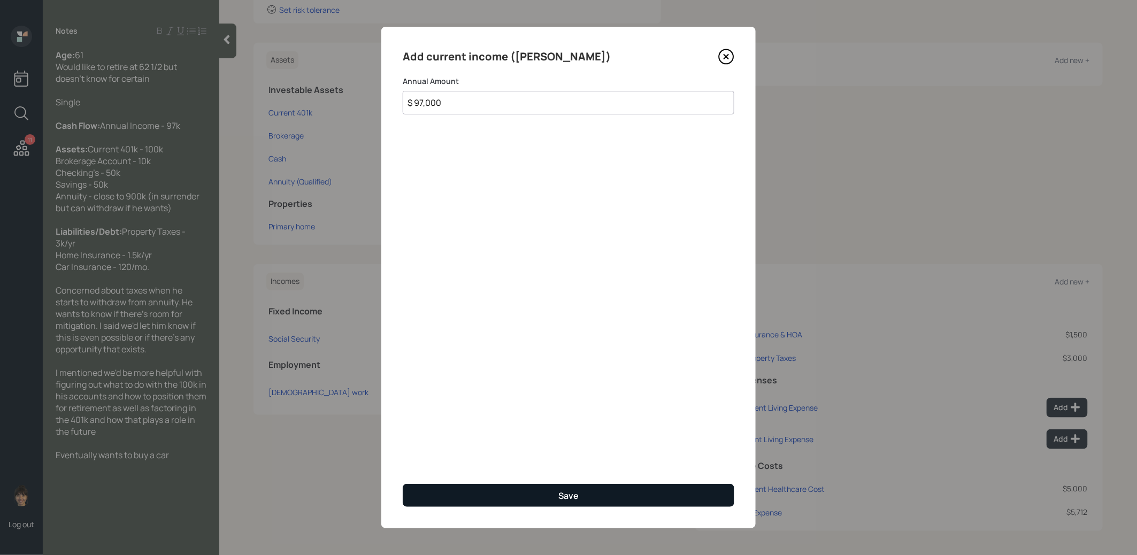
type input "$ 97,000"
click at [593, 490] on button "Save" at bounding box center [569, 495] width 332 height 23
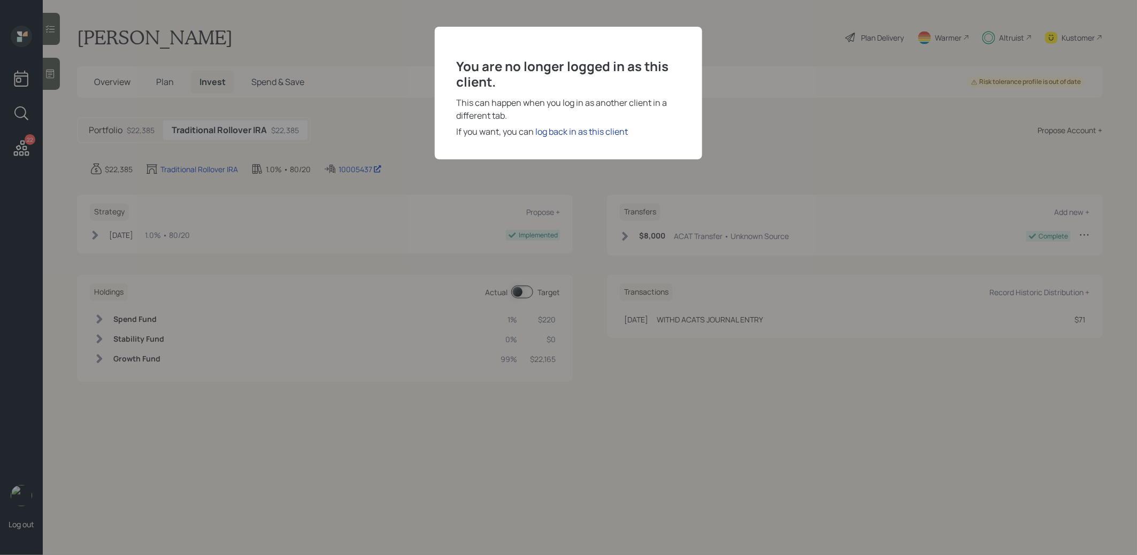
click at [591, 133] on div "log back in as this client" at bounding box center [581, 131] width 93 height 13
